Goal: Transaction & Acquisition: Book appointment/travel/reservation

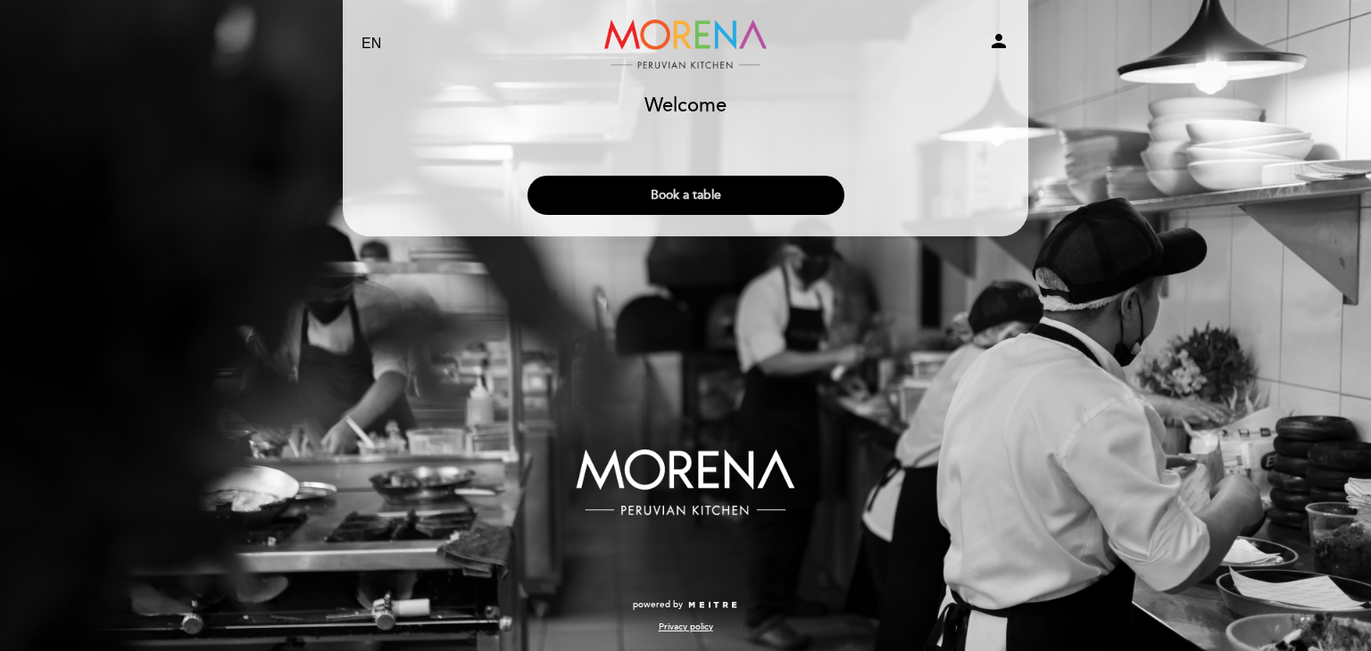
click at [735, 201] on button "Book a table" at bounding box center [685, 195] width 317 height 39
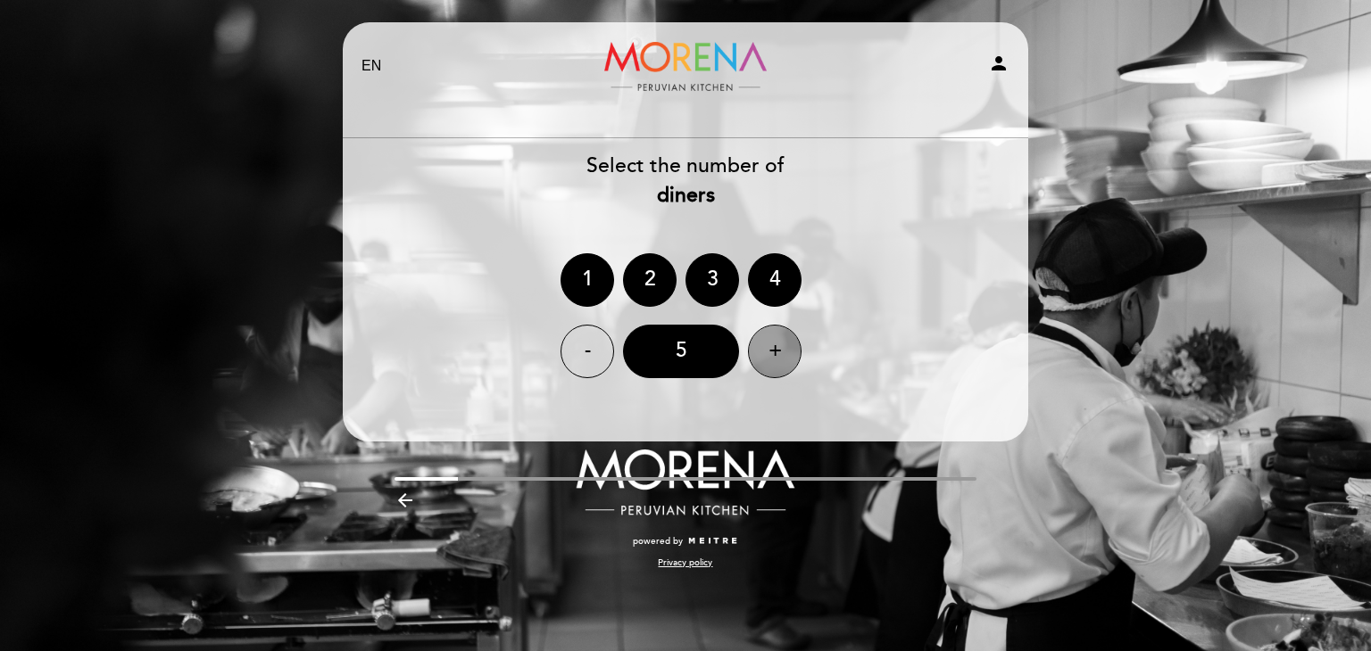
click at [766, 347] on div "+" at bounding box center [775, 352] width 54 height 54
click at [767, 347] on div "+" at bounding box center [775, 352] width 54 height 54
click at [596, 347] on div "-" at bounding box center [587, 352] width 54 height 54
click at [366, 64] on select "EN ES PT" at bounding box center [371, 66] width 21 height 21
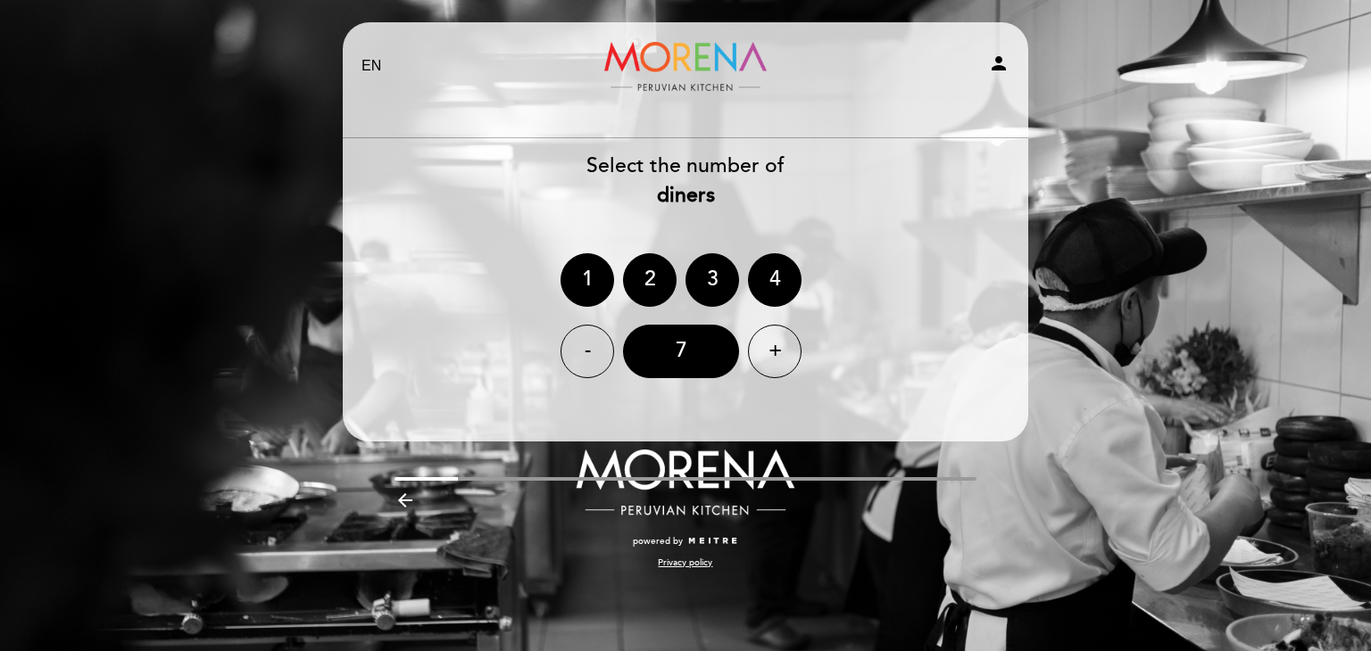
click at [836, 340] on div "- 7 +" at bounding box center [685, 352] width 687 height 54
click at [684, 361] on div "7" at bounding box center [681, 352] width 116 height 54
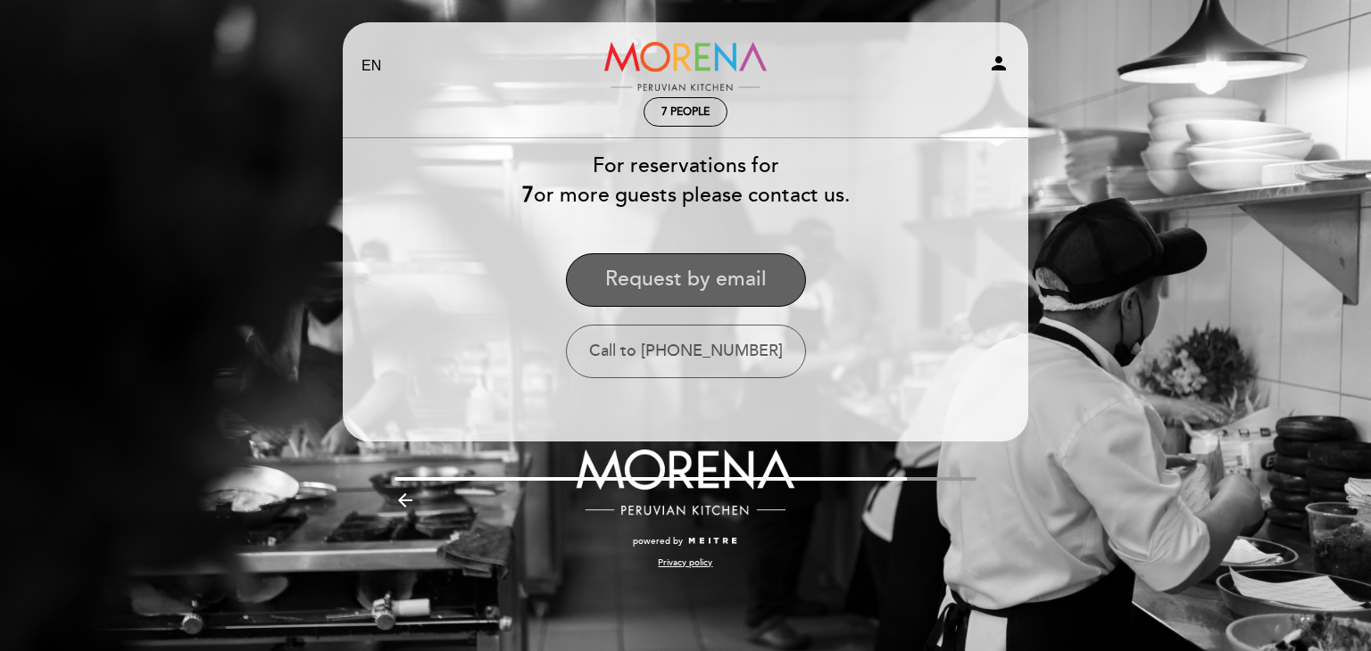
click at [671, 289] on button "Request by email" at bounding box center [686, 280] width 240 height 54
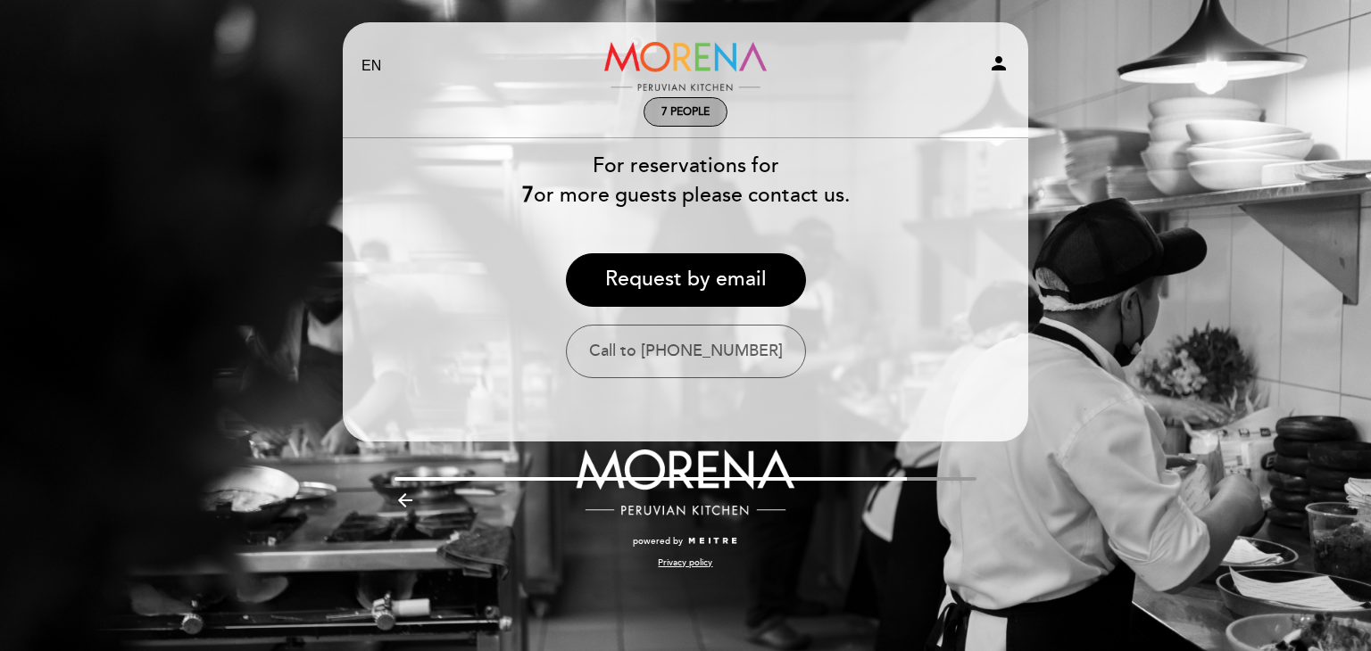
click at [701, 115] on span "7 people" at bounding box center [685, 111] width 48 height 13
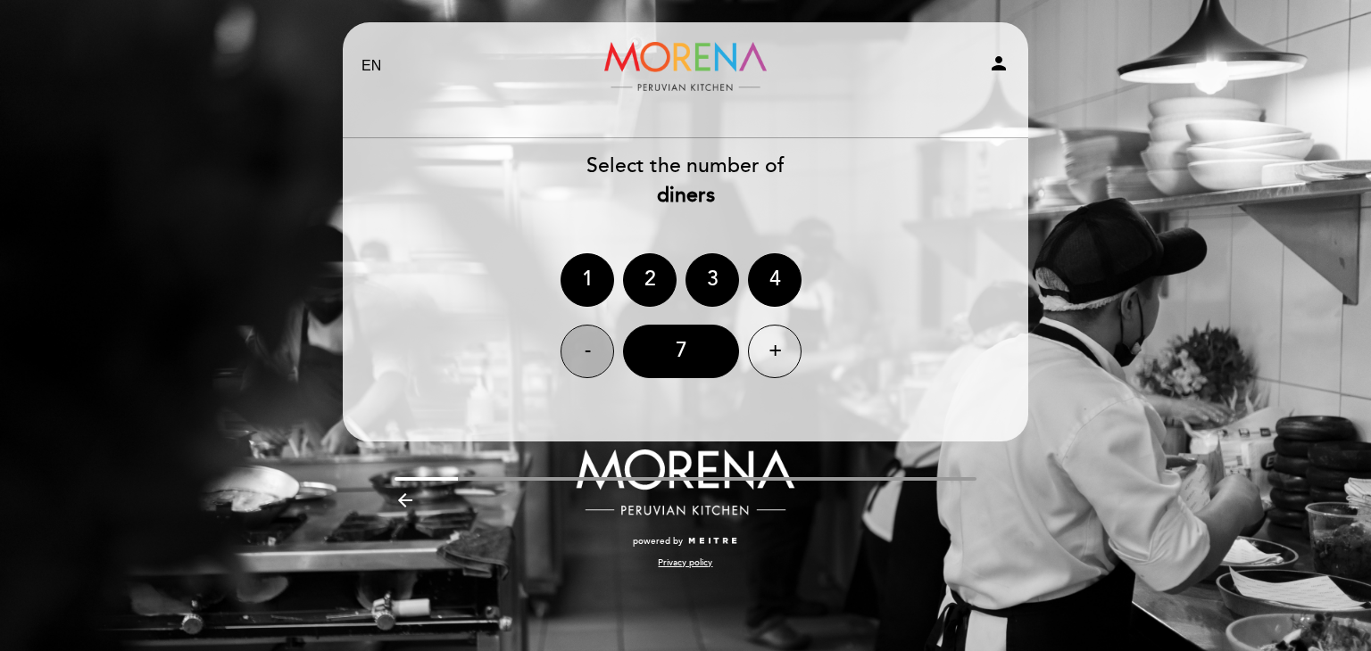
click at [596, 351] on div "-" at bounding box center [587, 352] width 54 height 54
click at [675, 358] on div "6" at bounding box center [681, 352] width 116 height 54
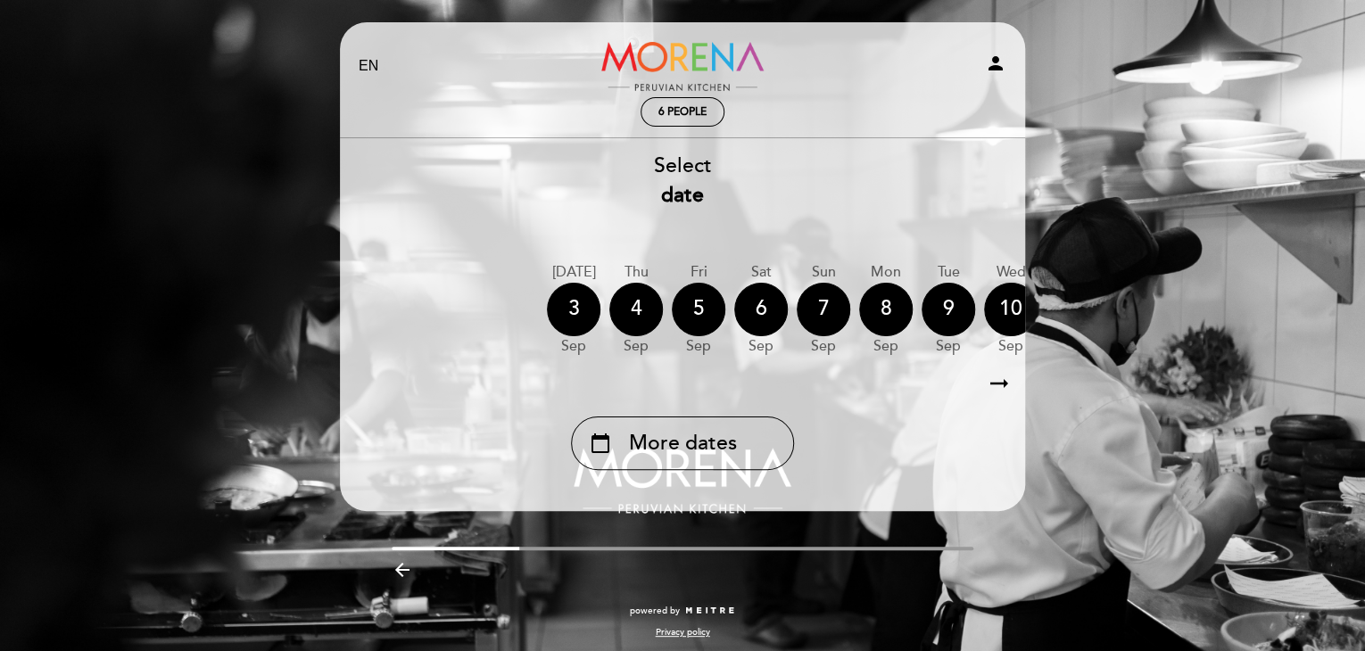
click at [999, 386] on icon "arrow_right_alt" at bounding box center [999, 384] width 27 height 38
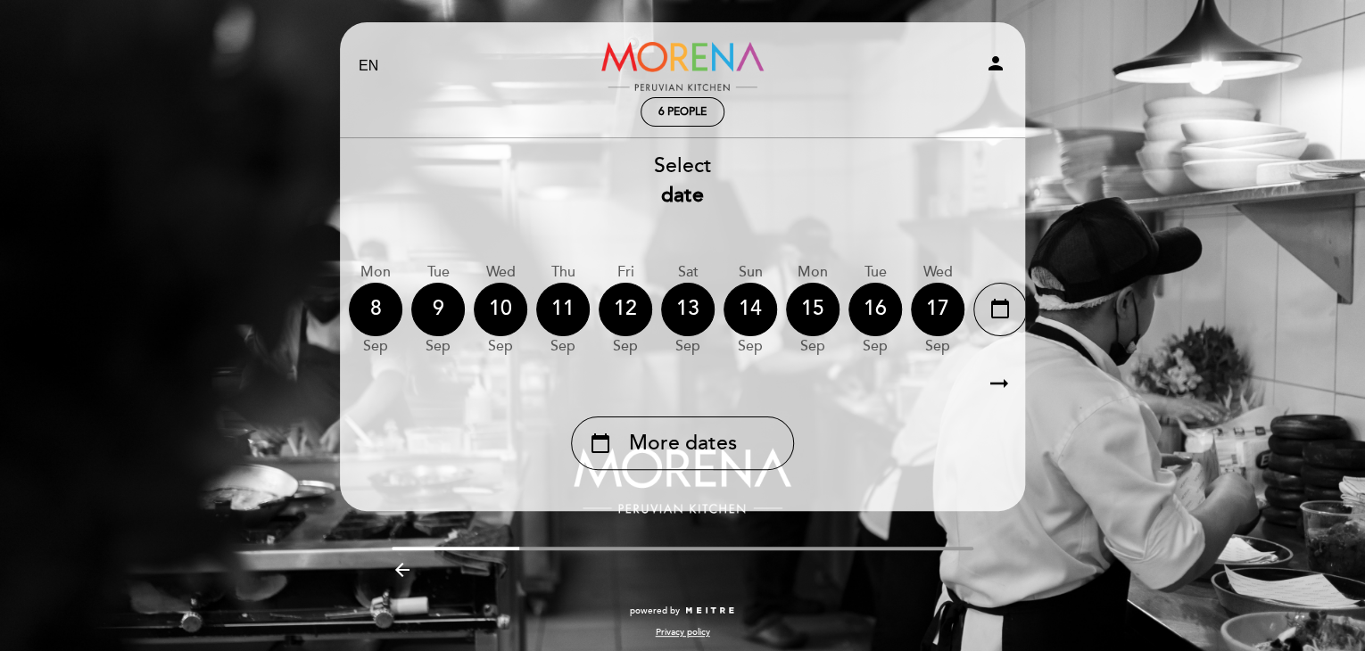
scroll to position [0, 520]
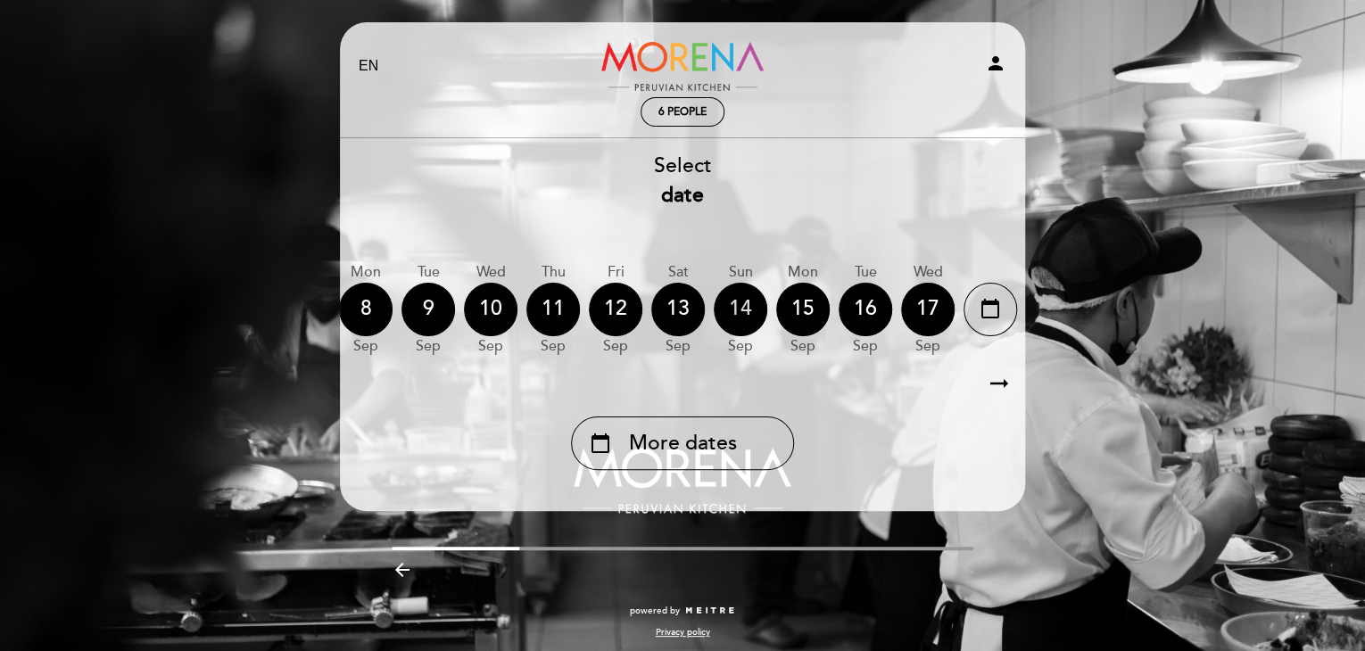
click at [748, 314] on div "14" at bounding box center [741, 310] width 54 height 54
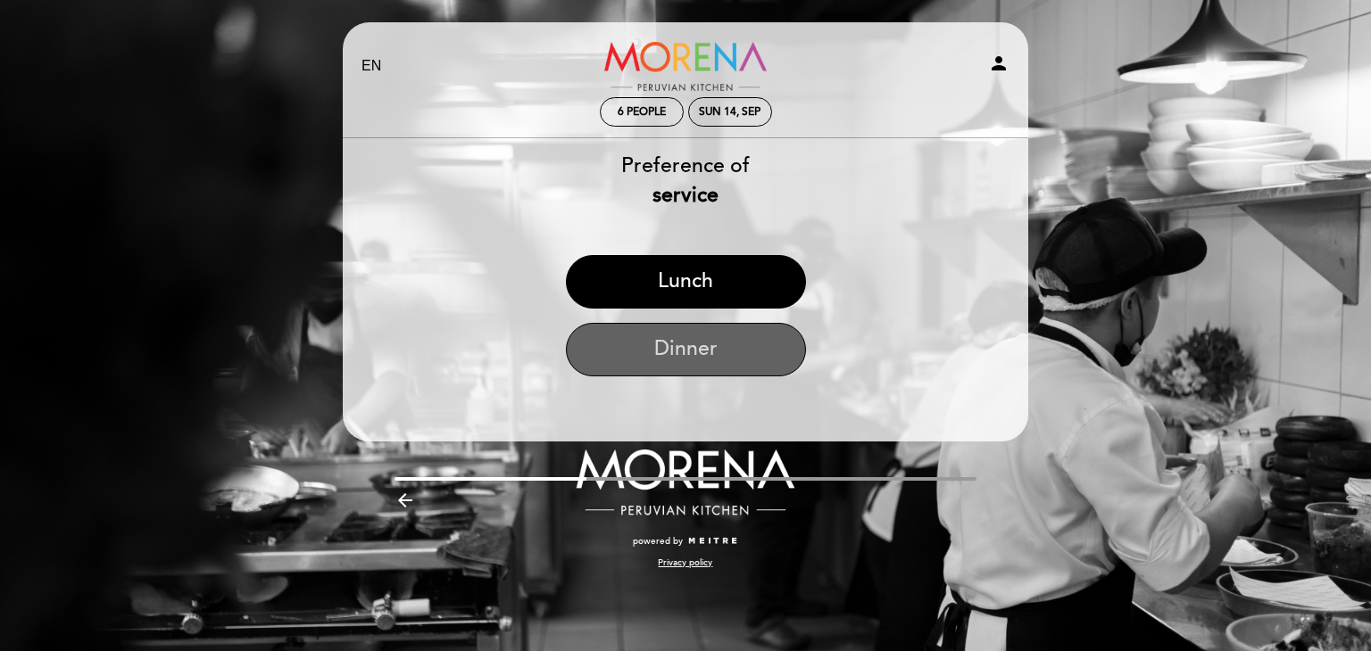
click at [725, 346] on button "Dinner" at bounding box center [686, 350] width 240 height 54
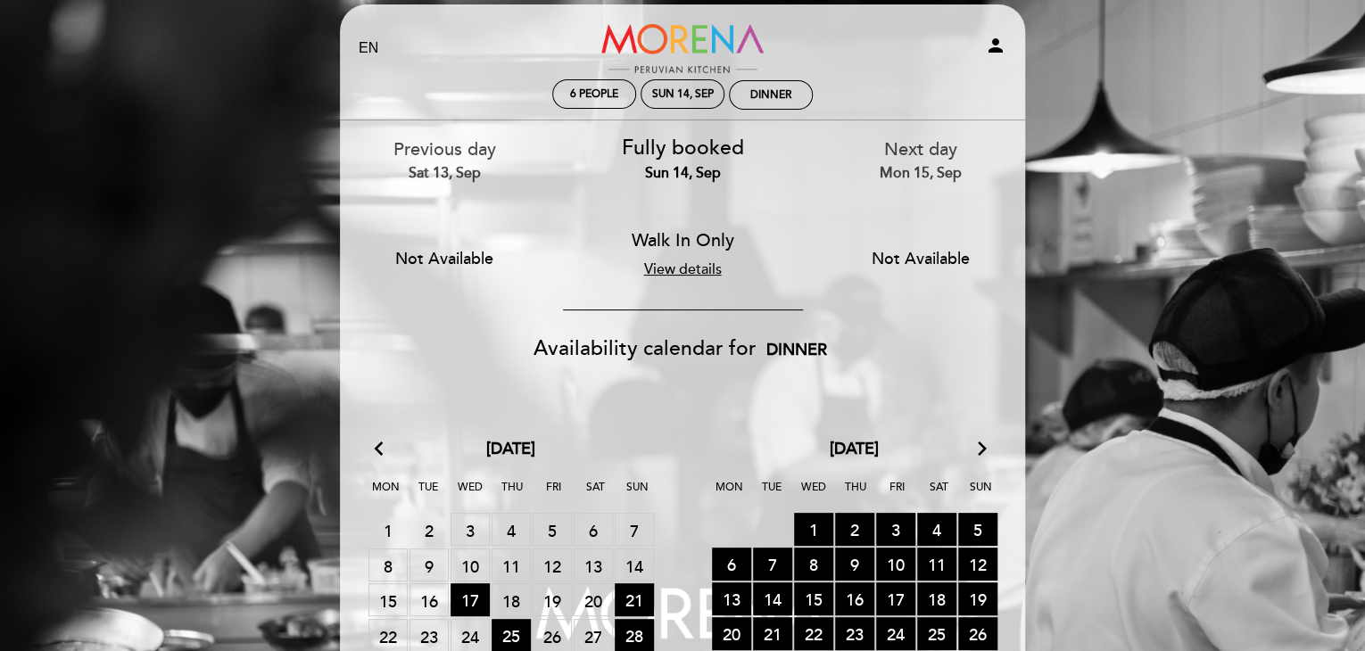
scroll to position [0, 0]
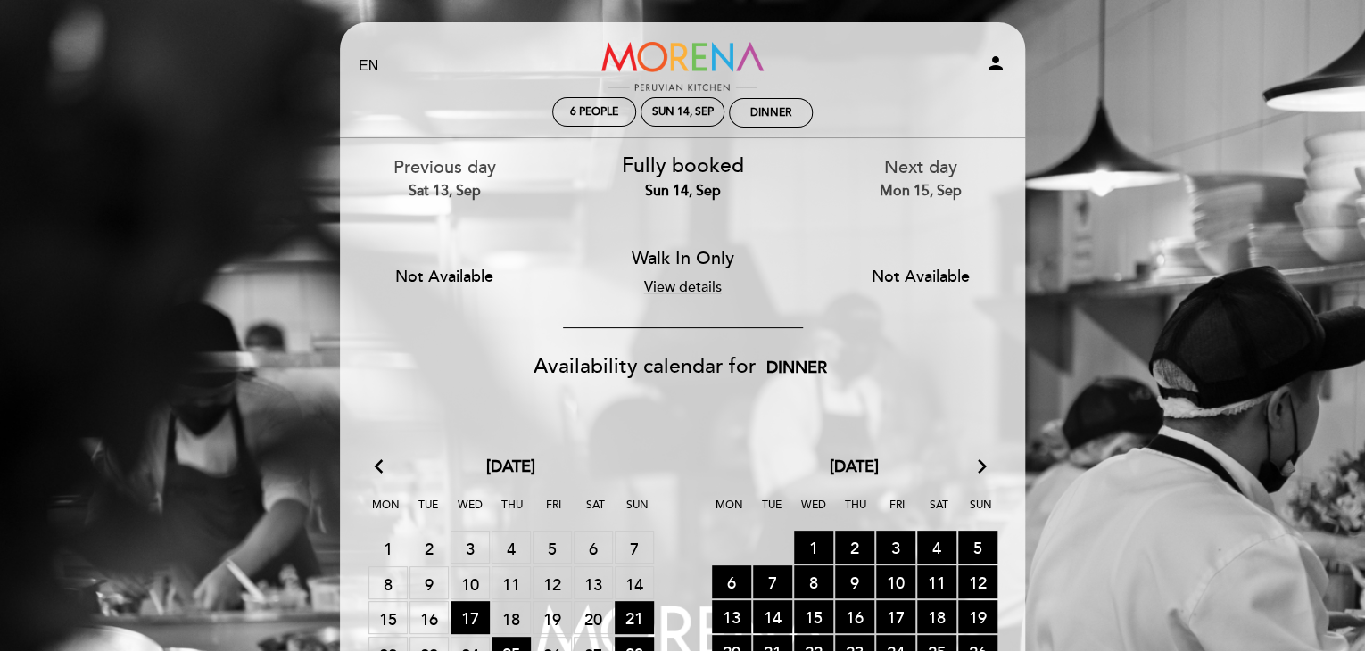
click at [668, 286] on link "View details" at bounding box center [682, 287] width 78 height 18
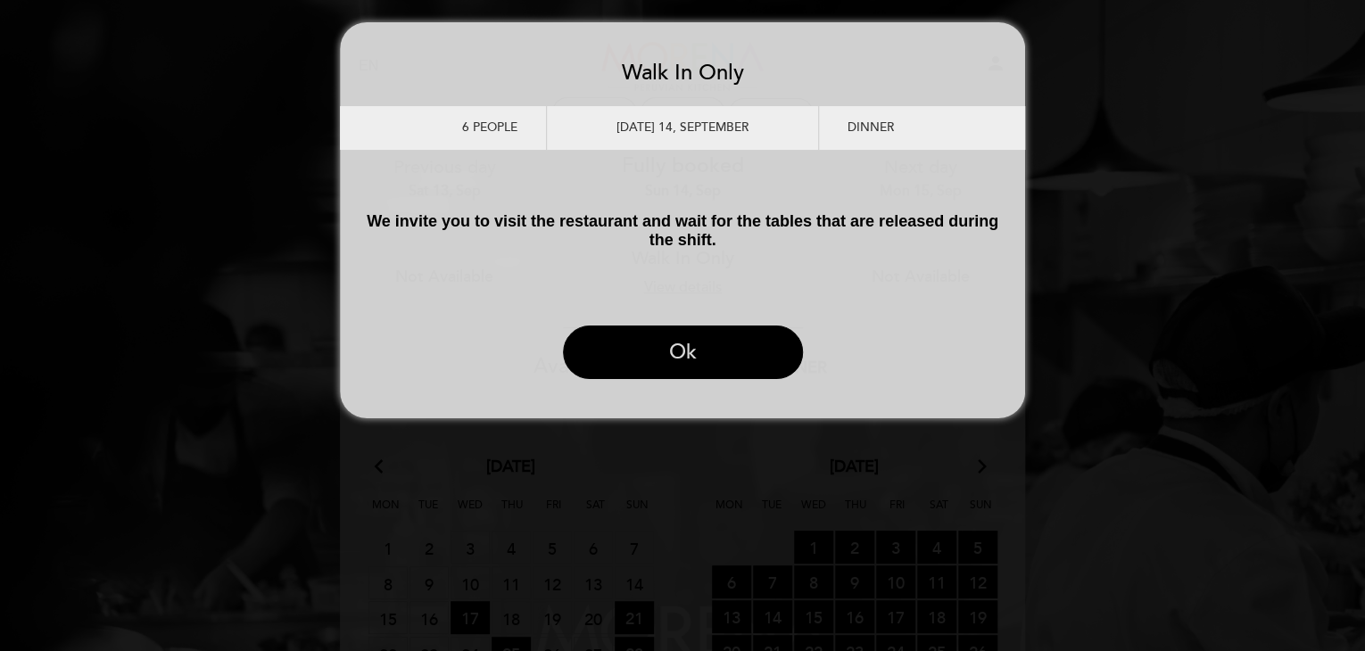
click at [682, 364] on button "Ok" at bounding box center [683, 353] width 240 height 54
